Goal: Information Seeking & Learning: Stay updated

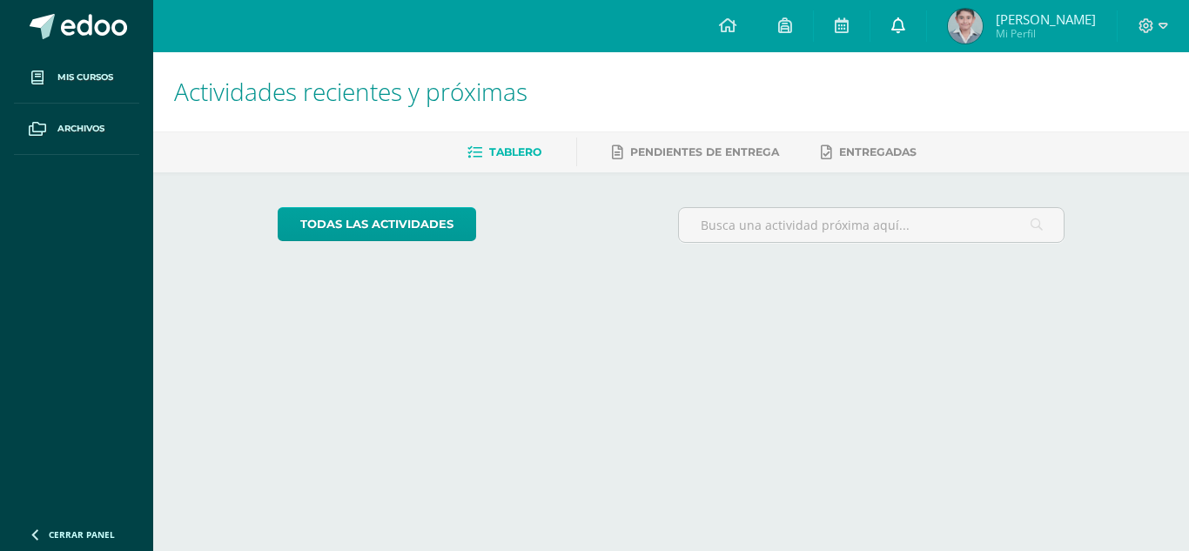
click at [916, 35] on link at bounding box center [898, 26] width 56 height 52
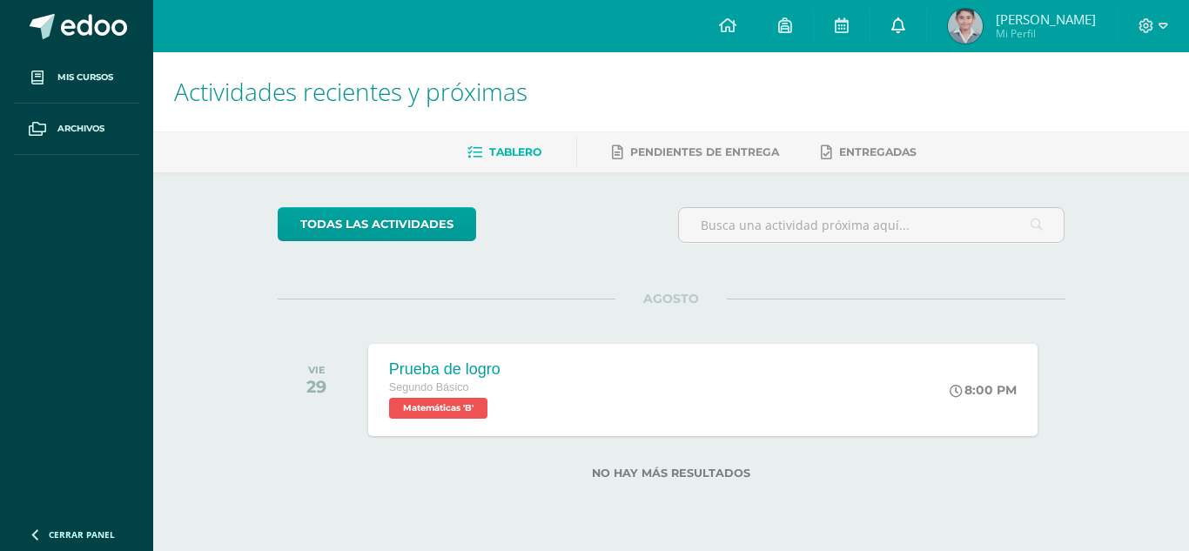
click at [905, 22] on icon at bounding box center [898, 25] width 14 height 16
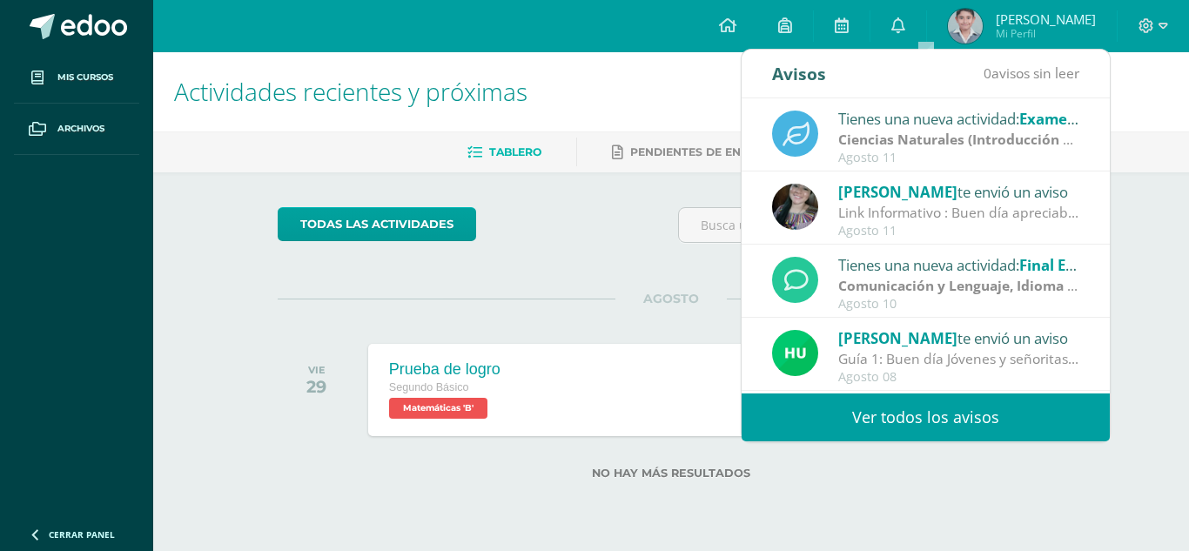
click at [974, 412] on link "Ver todos los avisos" at bounding box center [925, 417] width 368 height 48
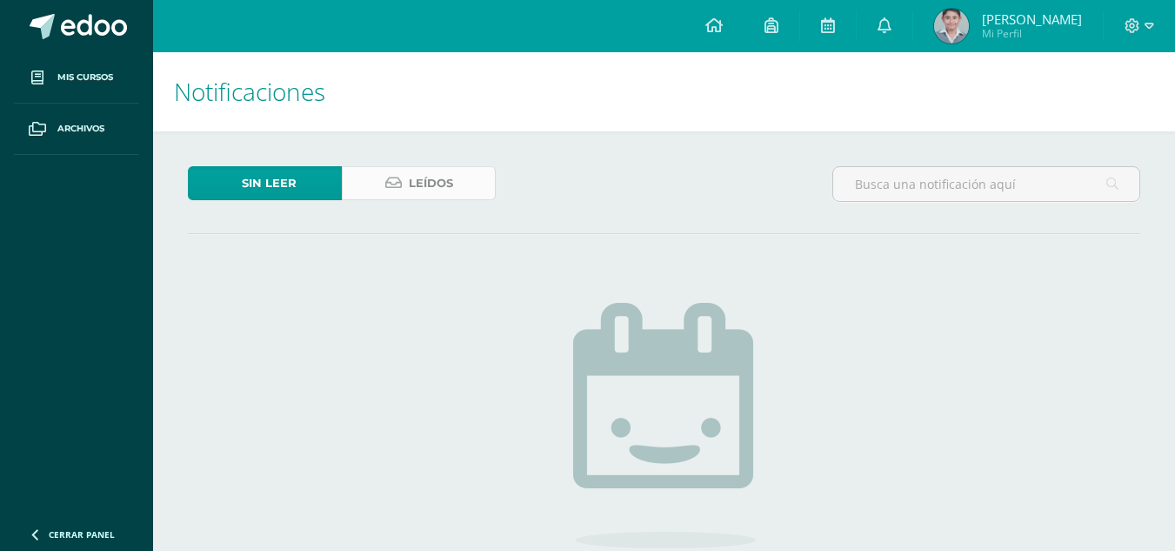
click at [422, 192] on span "Leídos" at bounding box center [431, 183] width 44 height 32
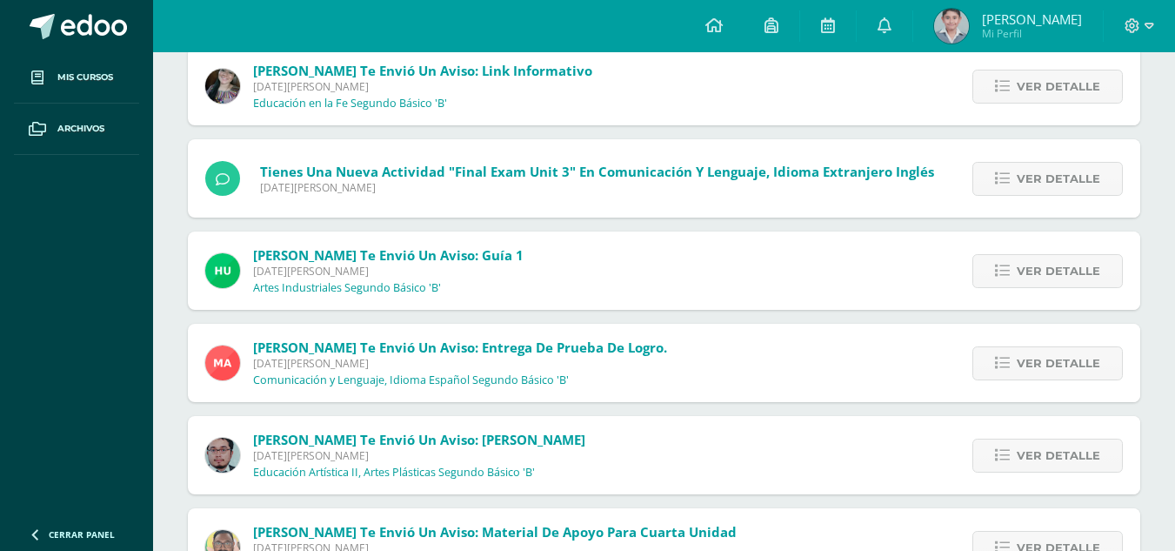
scroll to position [348, 0]
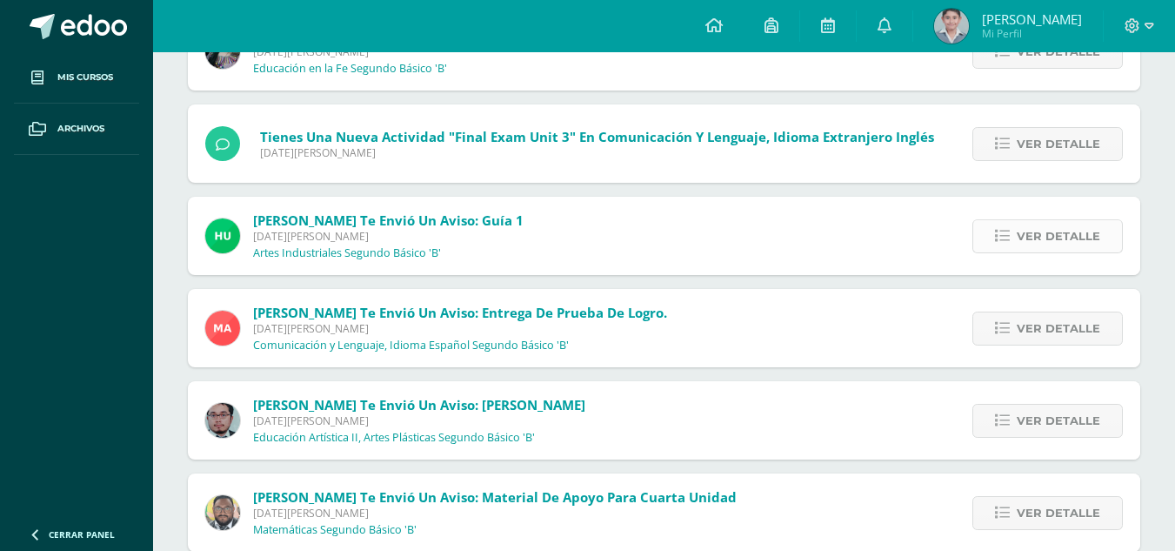
click at [1043, 230] on span "Ver detalle" at bounding box center [1059, 236] width 84 height 32
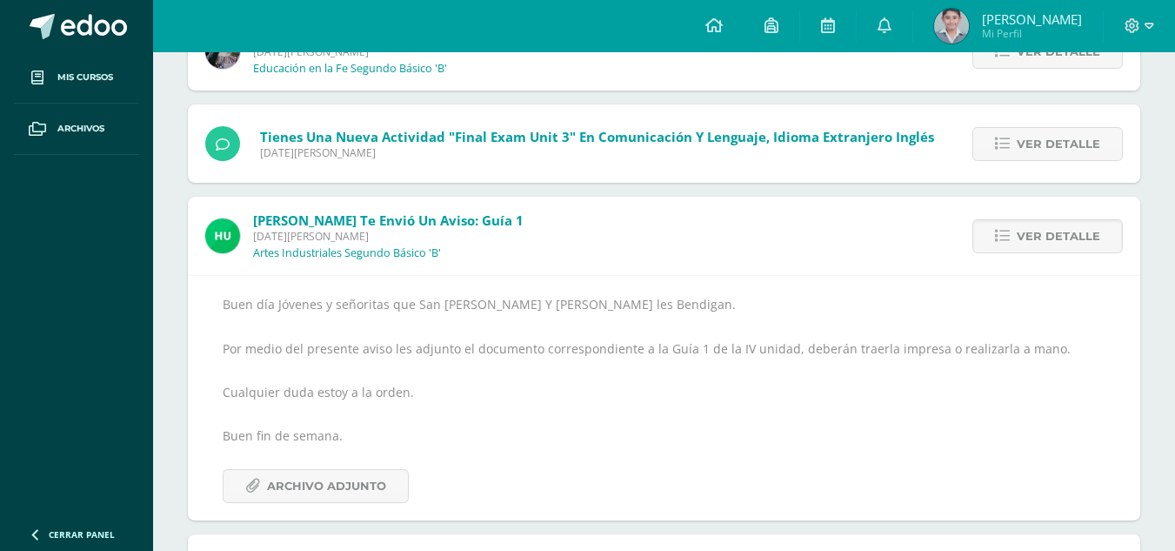
click at [357, 506] on div "Buen día Jóvenes y señoritas que San [PERSON_NAME] Y [PERSON_NAME] les Bendigan…" at bounding box center [664, 397] width 953 height 245
click at [356, 489] on span "Archivo Adjunto" at bounding box center [326, 486] width 119 height 32
